Goal: Complete application form

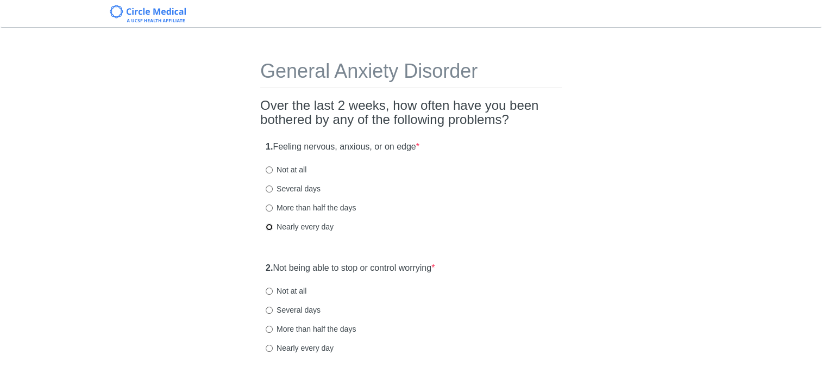
click at [268, 225] on input "Nearly every day" at bounding box center [269, 226] width 7 height 7
radio input "true"
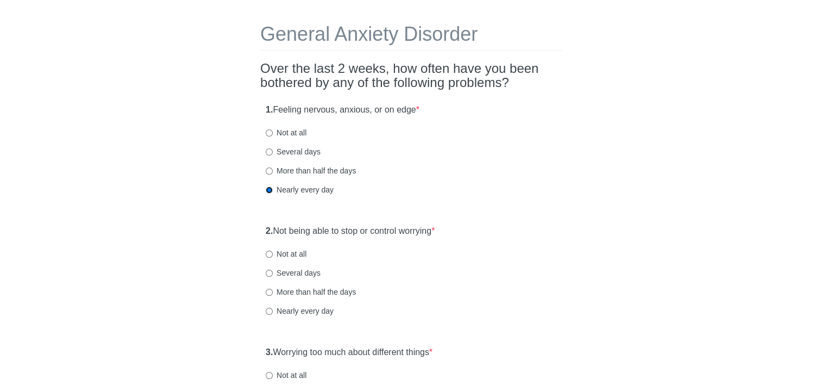
scroll to position [54, 0]
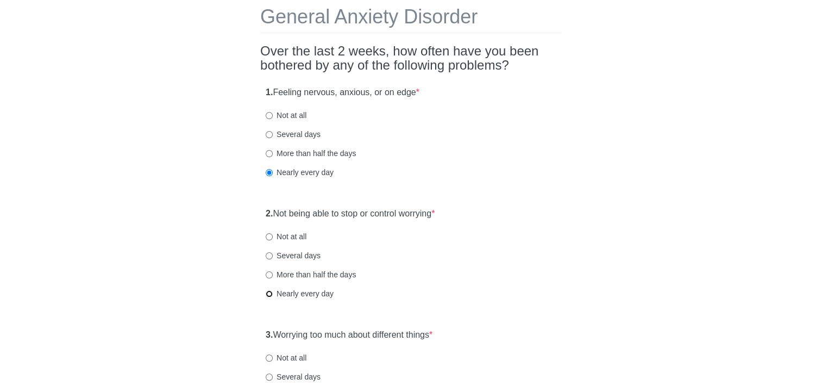
click at [269, 294] on input "Nearly every day" at bounding box center [269, 293] width 7 height 7
radio input "true"
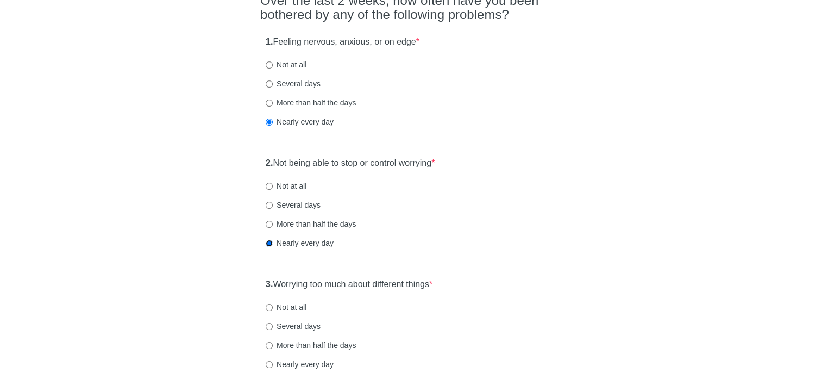
scroll to position [163, 0]
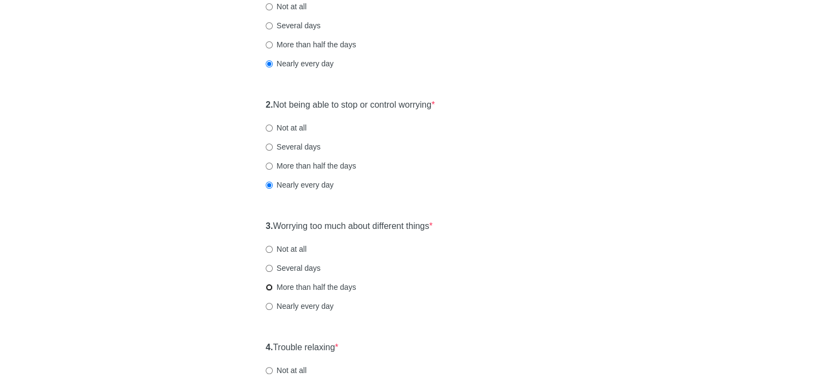
click at [268, 287] on input "More than half the days" at bounding box center [269, 287] width 7 height 7
radio input "true"
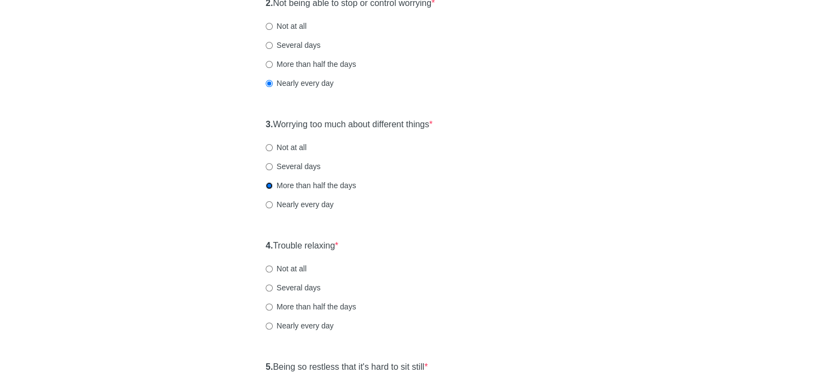
scroll to position [272, 0]
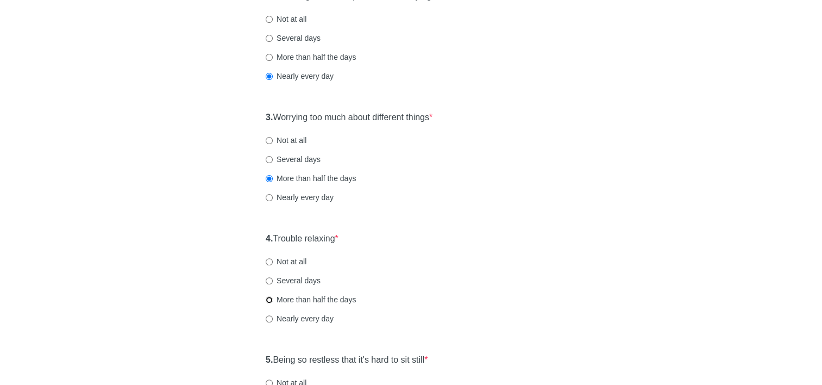
click at [272, 300] on input "More than half the days" at bounding box center [269, 299] width 7 height 7
radio input "true"
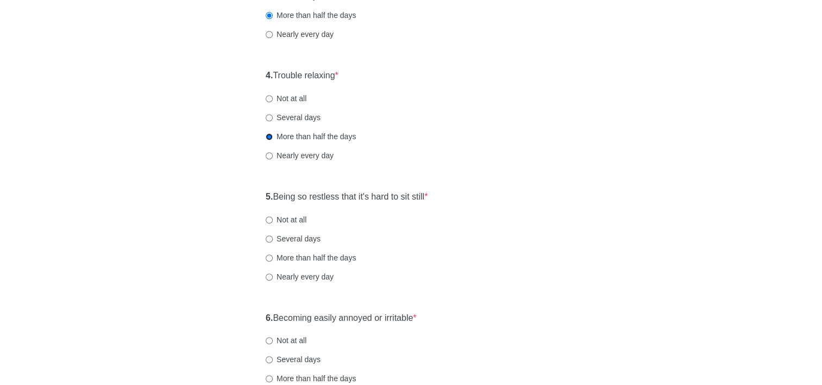
scroll to position [489, 0]
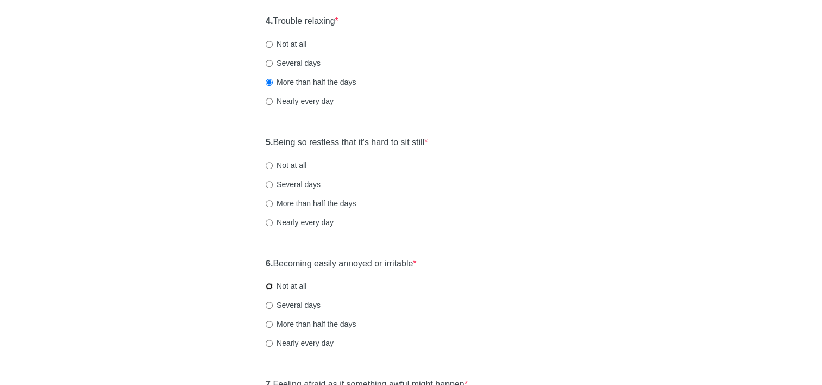
click at [268, 288] on input "Not at all" at bounding box center [269, 286] width 7 height 7
radio input "true"
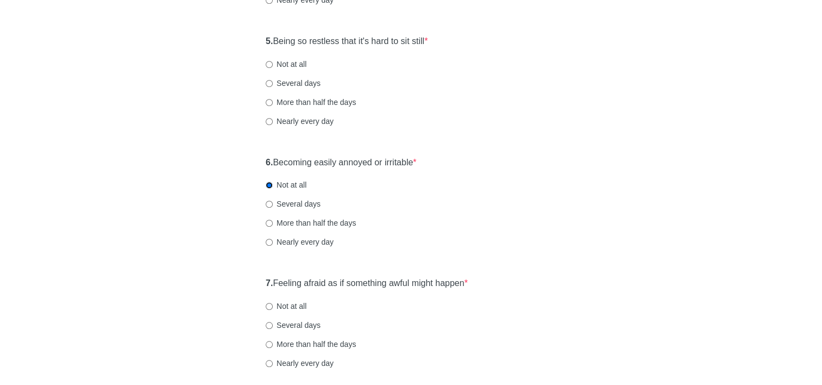
scroll to position [598, 0]
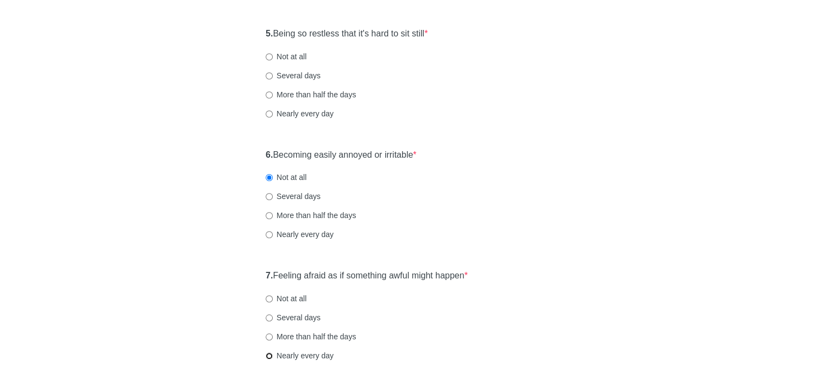
click at [266, 356] on input "Nearly every day" at bounding box center [269, 355] width 7 height 7
radio input "true"
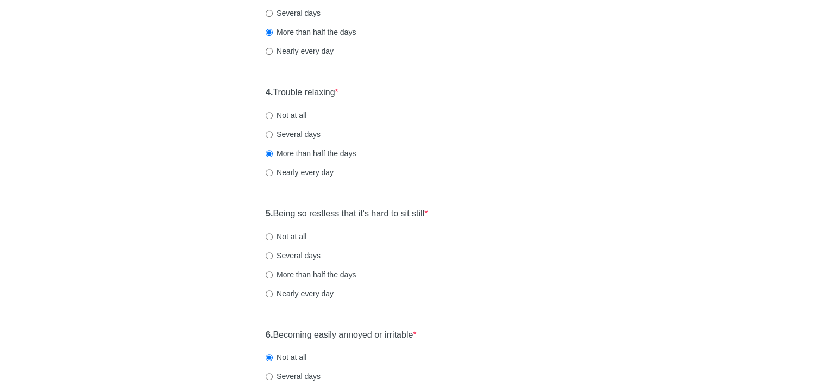
scroll to position [417, 0]
click at [269, 256] on input "Several days" at bounding box center [269, 256] width 7 height 7
radio input "true"
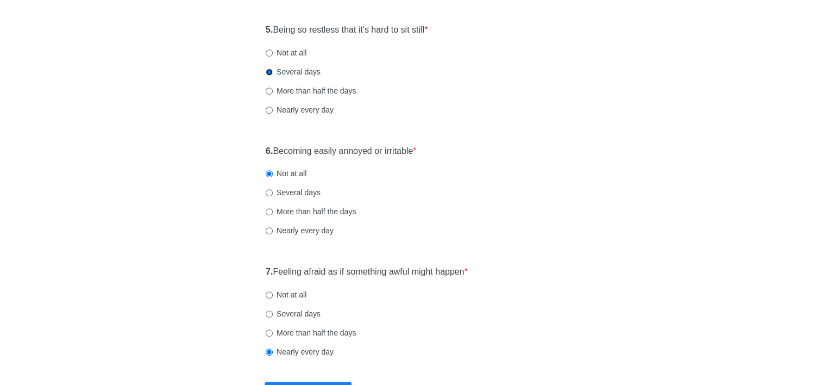
scroll to position [689, 0]
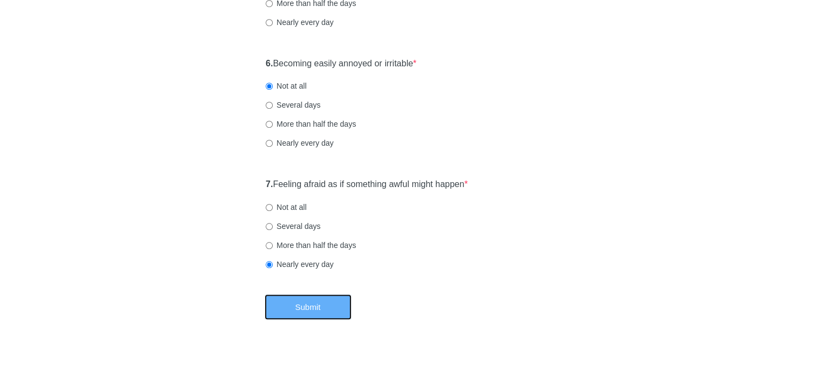
click at [304, 313] on button "Submit" at bounding box center [308, 307] width 87 height 26
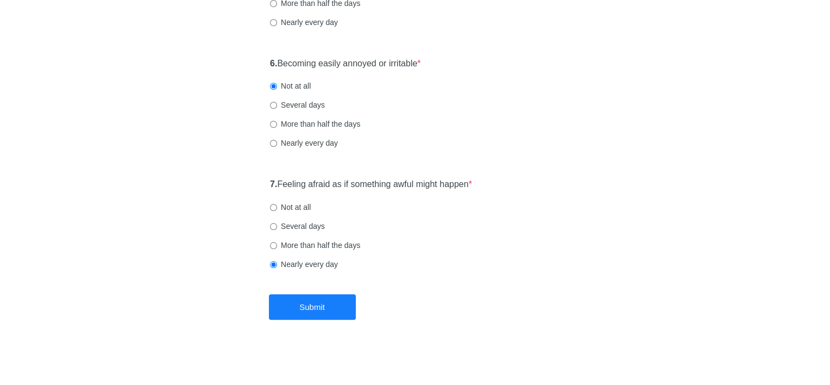
scroll to position [0, 0]
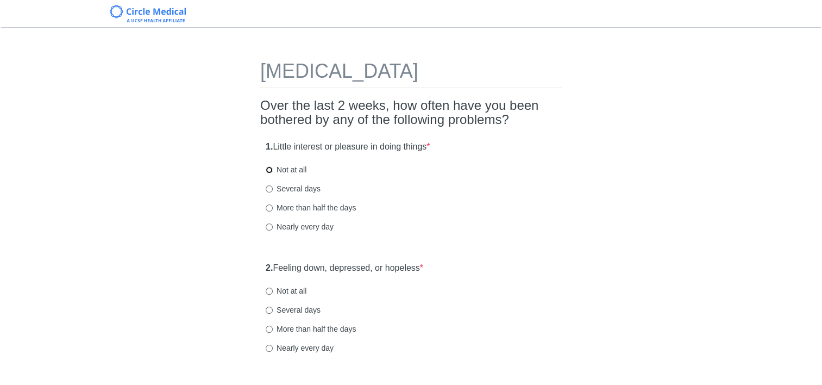
click at [271, 168] on input "Not at all" at bounding box center [269, 169] width 7 height 7
radio input "true"
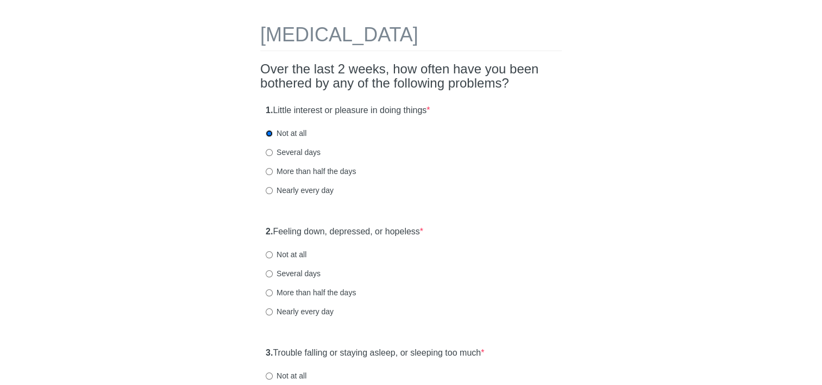
scroll to position [54, 0]
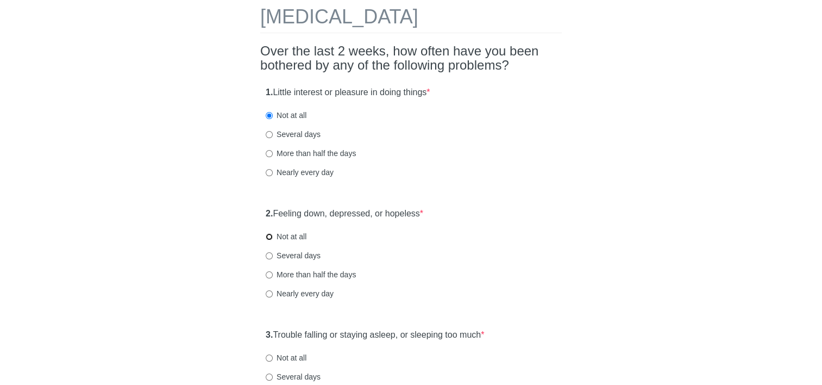
click at [270, 237] on input "Not at all" at bounding box center [269, 236] width 7 height 7
radio input "true"
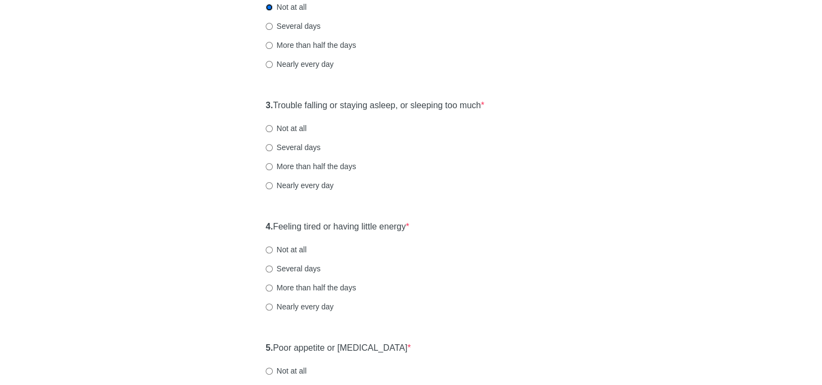
scroll to position [380, 0]
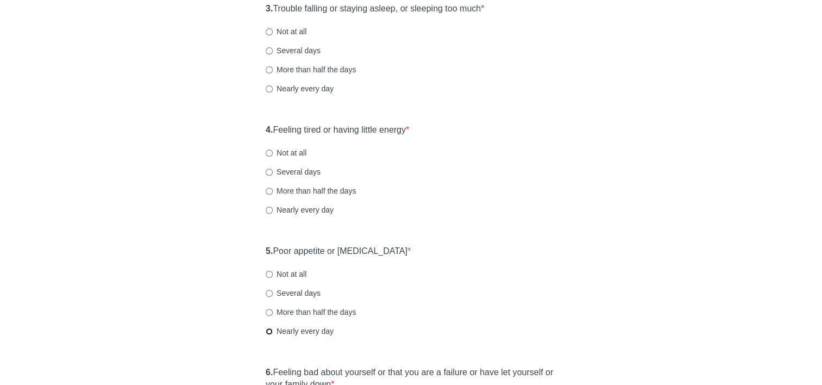
click at [268, 331] on input "Nearly every day" at bounding box center [269, 331] width 7 height 7
radio input "true"
click at [270, 312] on input "More than half the days" at bounding box center [269, 312] width 7 height 7
radio input "true"
click at [269, 292] on input "Several days" at bounding box center [269, 293] width 7 height 7
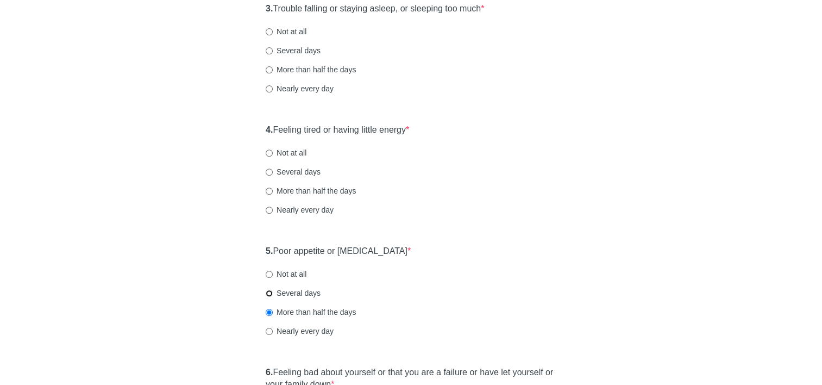
radio input "true"
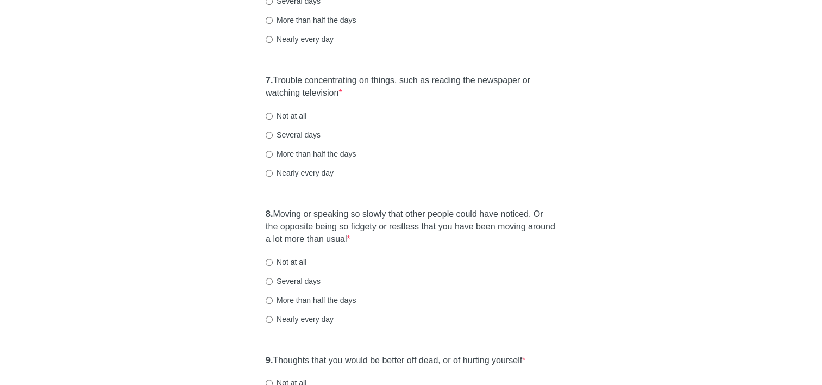
scroll to position [978, 0]
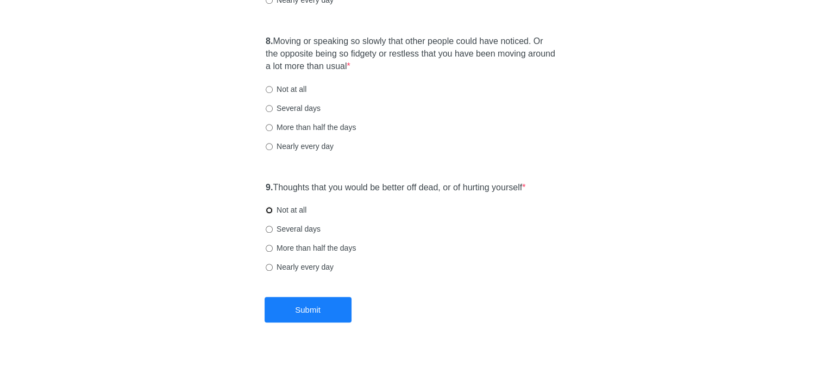
click at [271, 208] on input "Not at all" at bounding box center [269, 209] width 7 height 7
radio input "true"
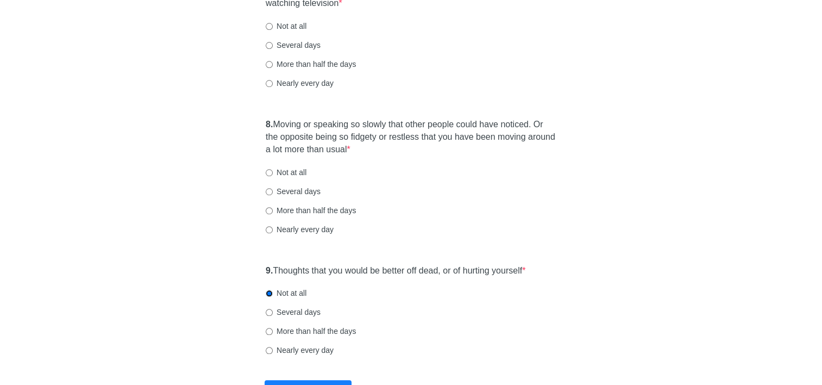
scroll to position [815, 0]
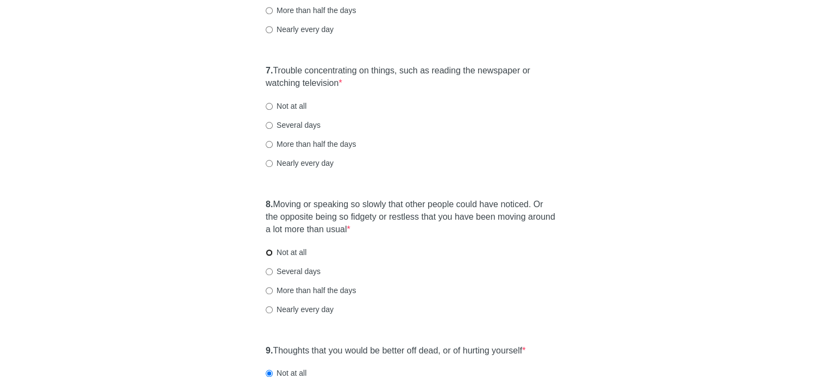
click at [271, 254] on input "Not at all" at bounding box center [269, 252] width 7 height 7
radio input "true"
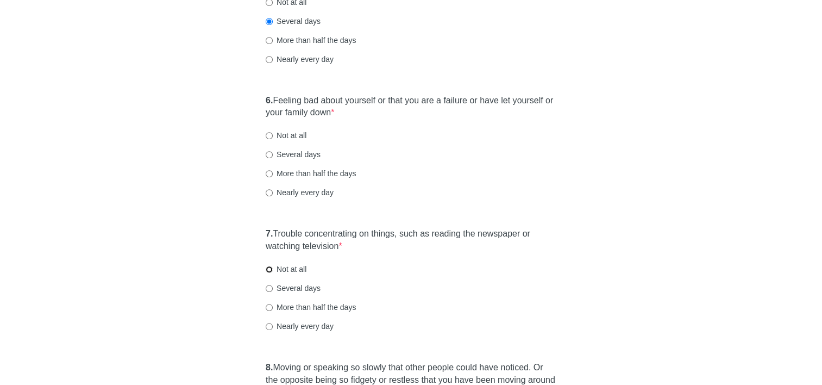
click at [267, 269] on input "Not at all" at bounding box center [269, 269] width 7 height 7
radio input "true"
click at [269, 289] on input "Several days" at bounding box center [269, 288] width 7 height 7
radio input "true"
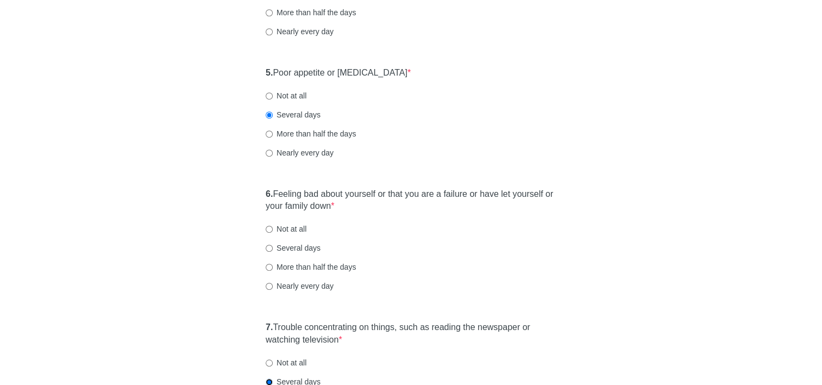
scroll to position [543, 0]
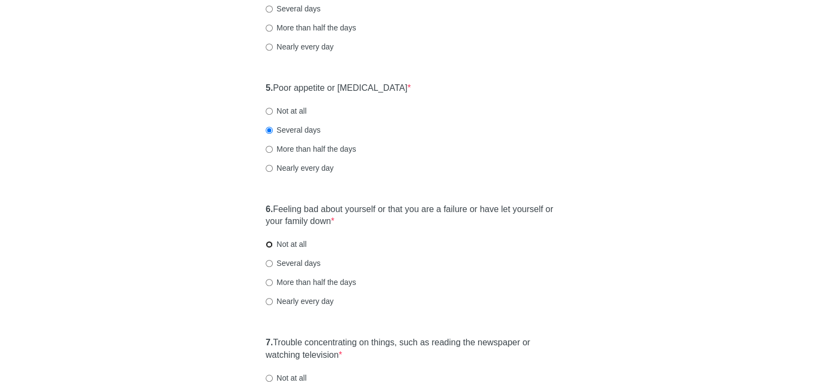
click at [269, 244] on input "Not at all" at bounding box center [269, 244] width 7 height 7
radio input "true"
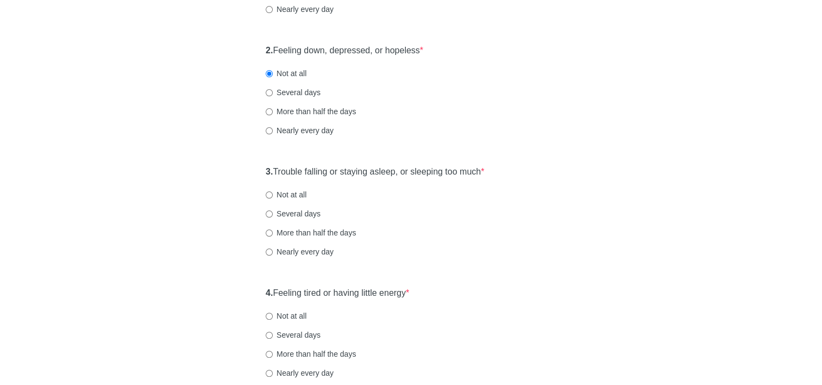
scroll to position [272, 0]
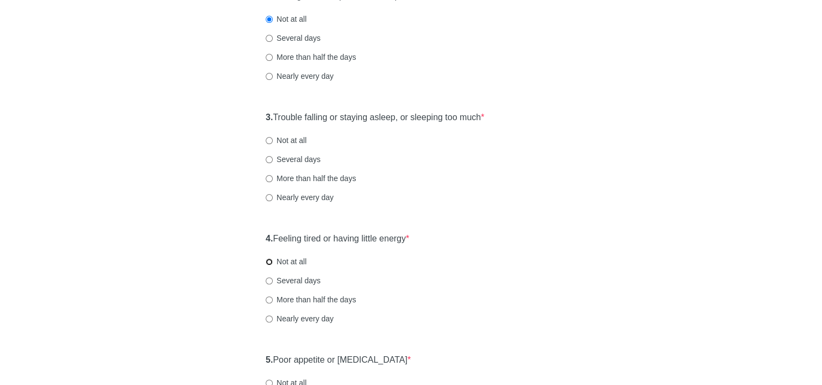
click at [269, 264] on input "Not at all" at bounding box center [269, 261] width 7 height 7
radio input "true"
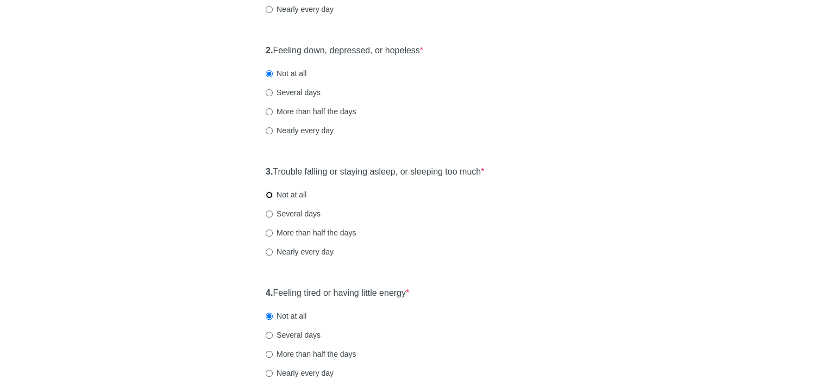
click at [269, 192] on input "Not at all" at bounding box center [269, 194] width 7 height 7
radio input "true"
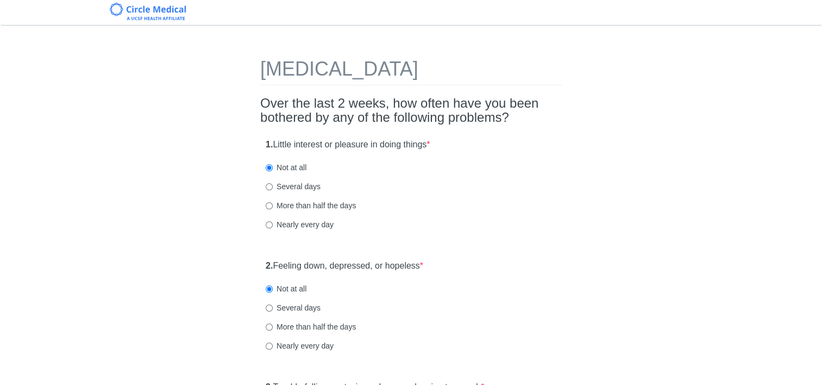
scroll to position [0, 0]
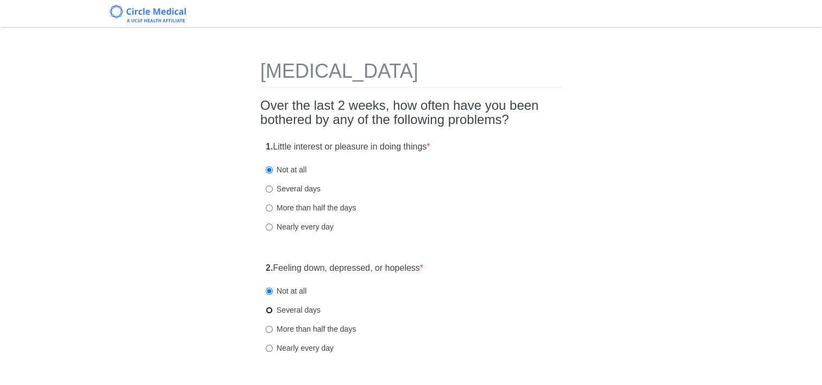
click at [269, 310] on input "Several days" at bounding box center [269, 309] width 7 height 7
radio input "true"
drag, startPoint x: 263, startPoint y: 346, endPoint x: 269, endPoint y: 349, distance: 7.3
click at [264, 347] on div "2. Feeling down, depressed, or hopeless * Not at all Several days More than hal…" at bounding box center [411, 312] width 302 height 113
click at [269, 350] on input "Nearly every day" at bounding box center [269, 347] width 7 height 7
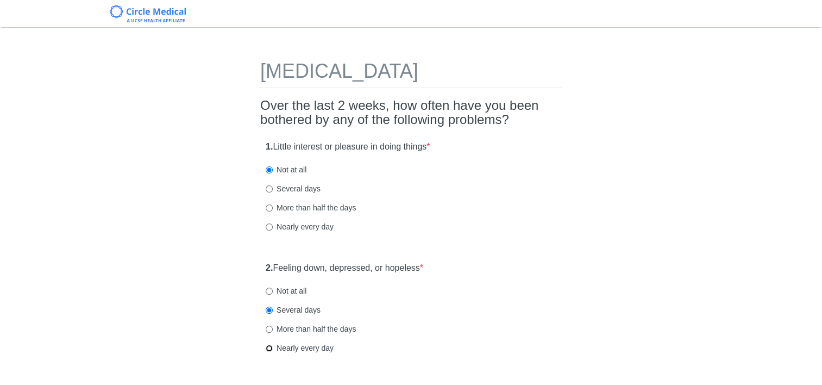
radio input "true"
click at [269, 226] on input "Nearly every day" at bounding box center [269, 226] width 7 height 7
radio input "true"
click at [266, 208] on input "More than half the days" at bounding box center [269, 207] width 7 height 7
radio input "true"
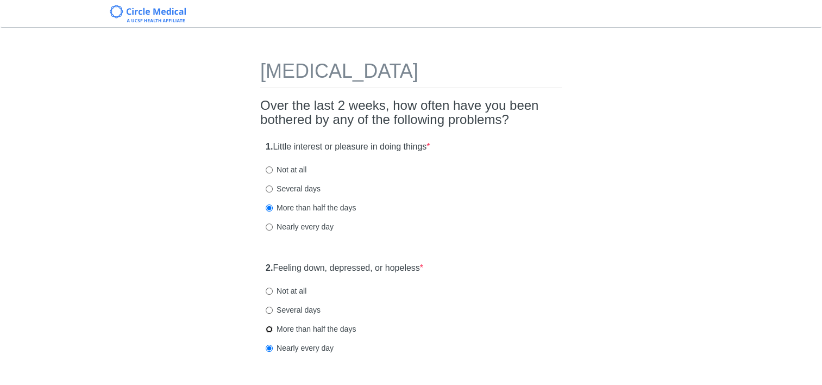
click at [270, 326] on input "More than half the days" at bounding box center [269, 328] width 7 height 7
radio input "true"
click at [269, 227] on input "Nearly every day" at bounding box center [269, 226] width 7 height 7
radio input "true"
click at [269, 348] on input "Nearly every day" at bounding box center [269, 347] width 7 height 7
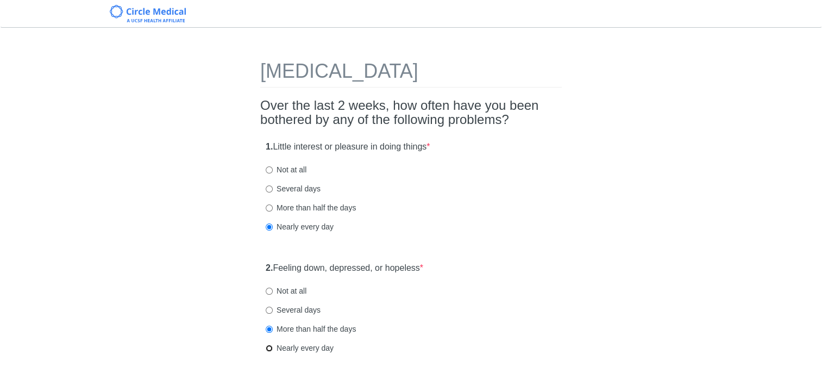
radio input "true"
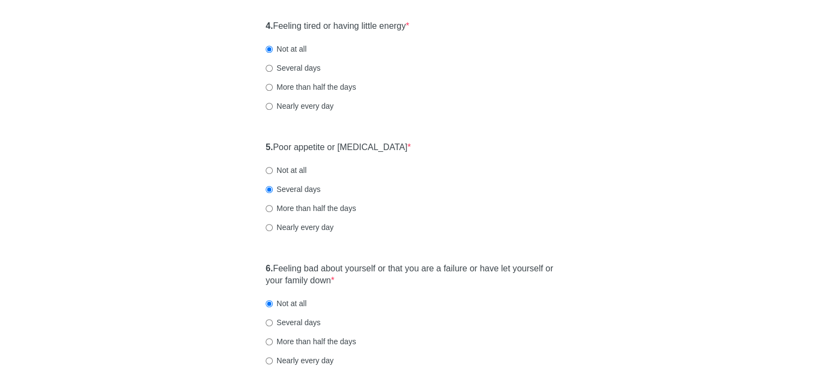
scroll to position [489, 0]
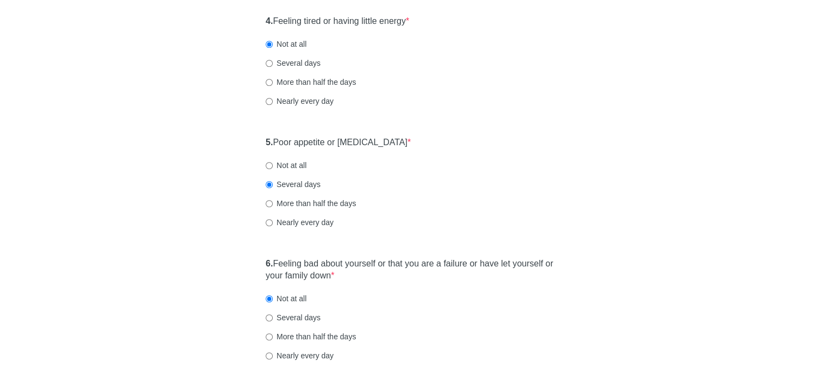
click at [268, 208] on label "More than half the days" at bounding box center [311, 203] width 90 height 11
click at [268, 207] on input "More than half the days" at bounding box center [269, 203] width 7 height 7
radio input "true"
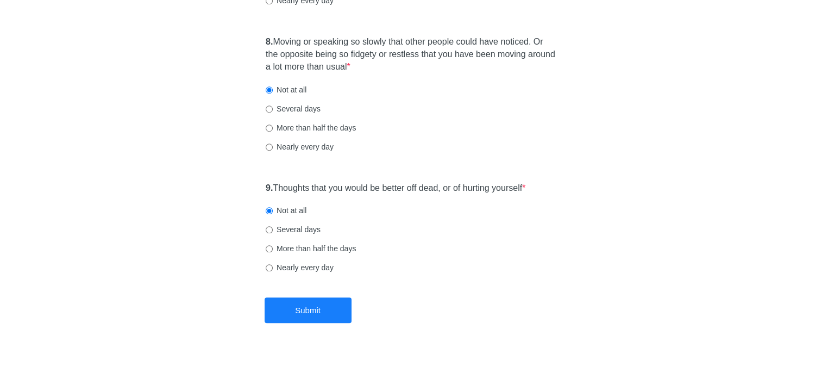
scroll to position [978, 0]
click at [311, 314] on button "Submit" at bounding box center [308, 310] width 87 height 26
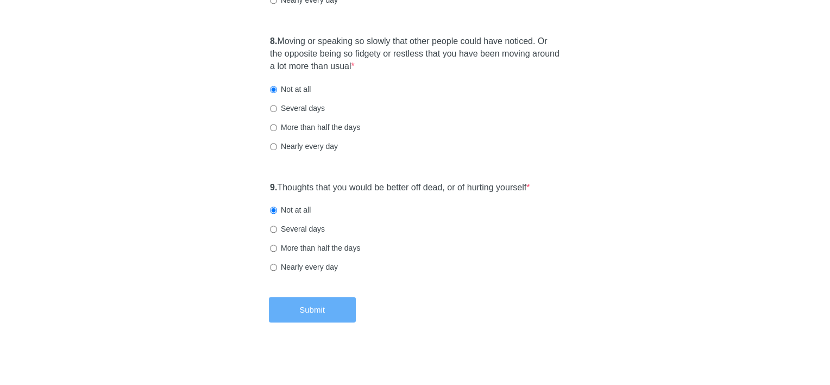
scroll to position [0, 0]
